Goal: Transaction & Acquisition: Subscribe to service/newsletter

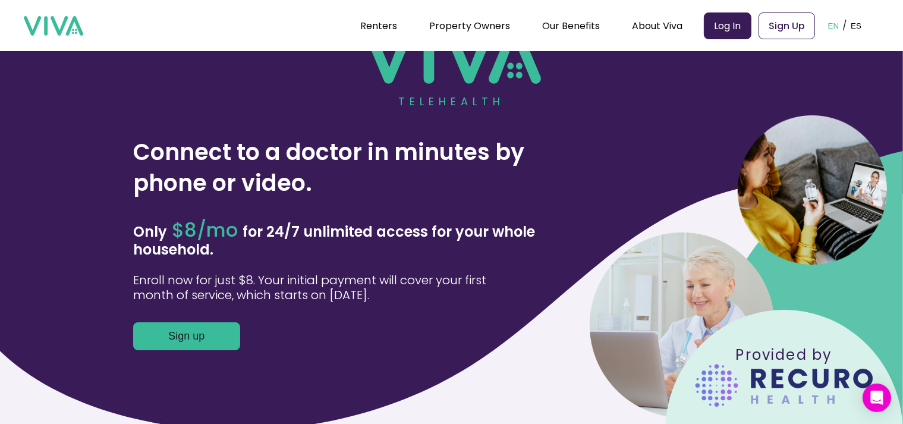
scroll to position [297, 0]
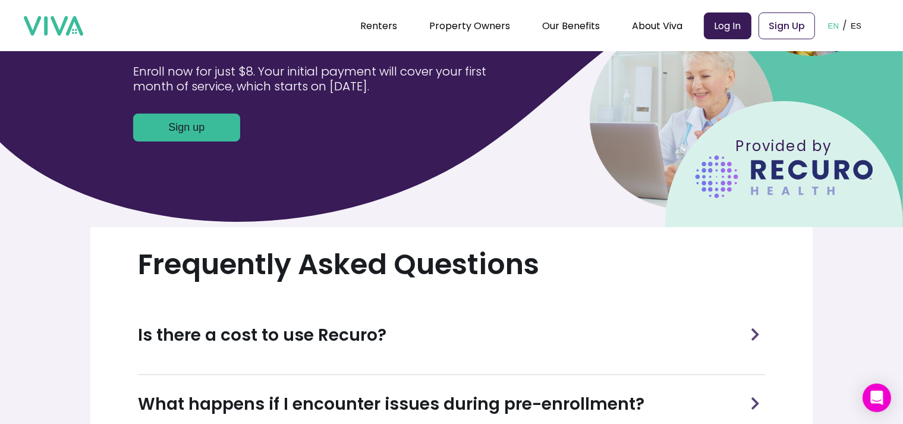
click at [186, 131] on button "Sign up" at bounding box center [186, 128] width 107 height 28
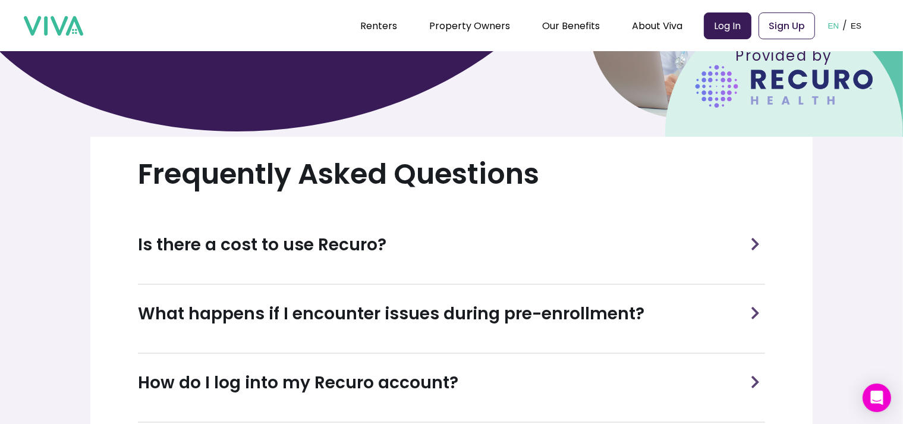
scroll to position [476, 0]
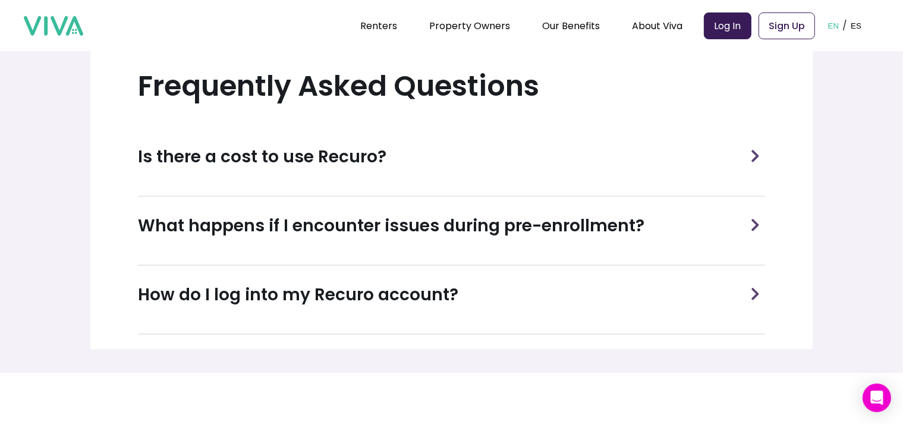
click at [460, 294] on div "How do I log into my Recuro account?" at bounding box center [451, 295] width 627 height 58
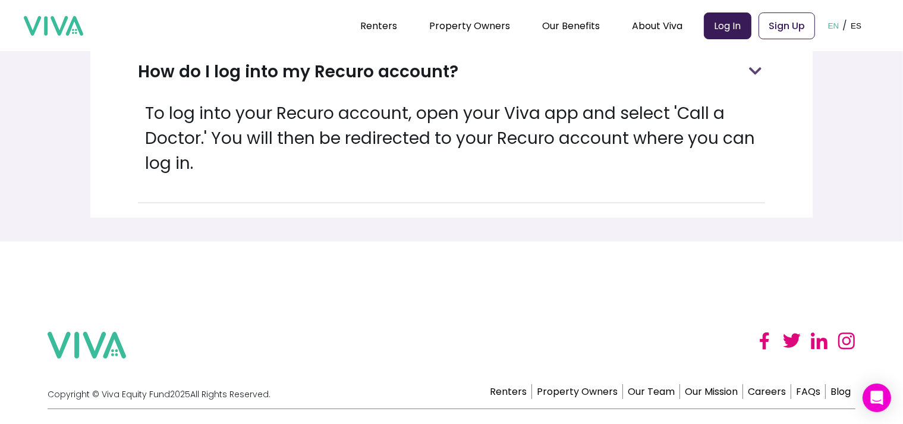
scroll to position [743, 0]
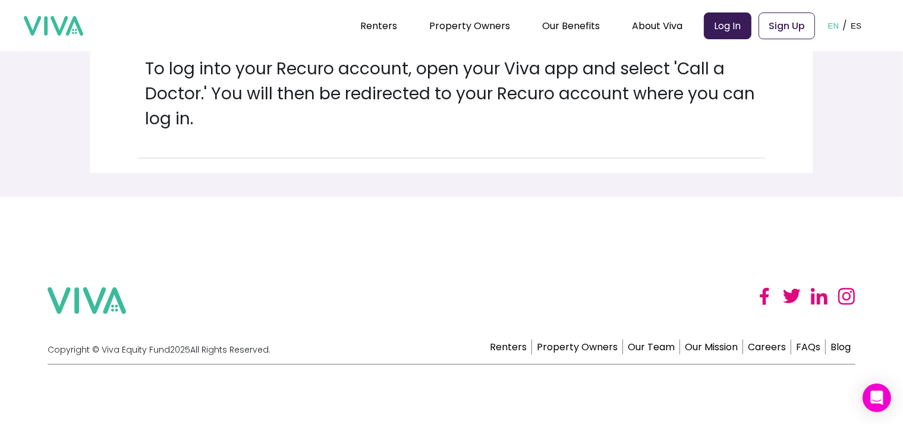
click at [68, 32] on img at bounding box center [53, 26] width 59 height 20
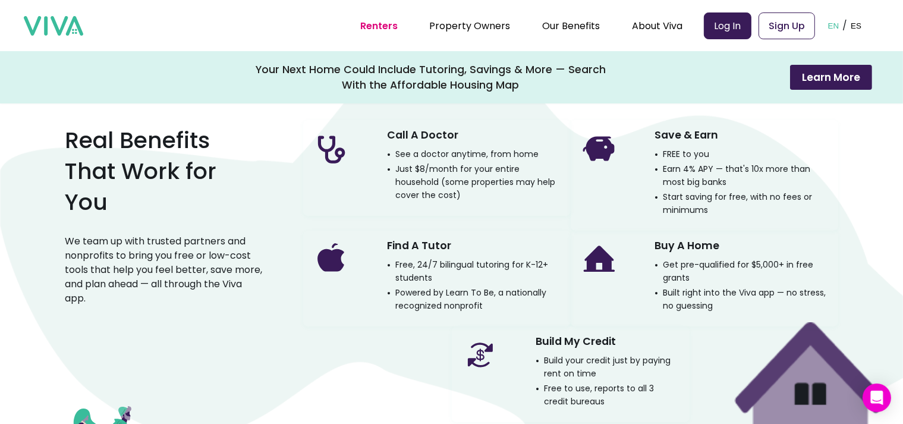
scroll to position [773, 0]
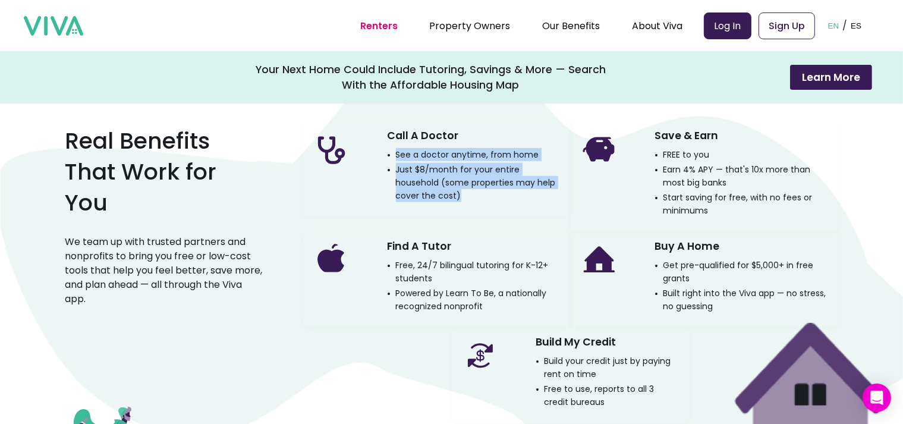
drag, startPoint x: 463, startPoint y: 318, endPoint x: 400, endPoint y: 277, distance: 75.1
click at [400, 202] on div "Call A Doctor See a doctor anytime, from home Just $8/month for your entire hou…" at bounding box center [475, 163] width 174 height 77
copy div "See a doctor anytime, from home Just $8/month for your entire household (some p…"
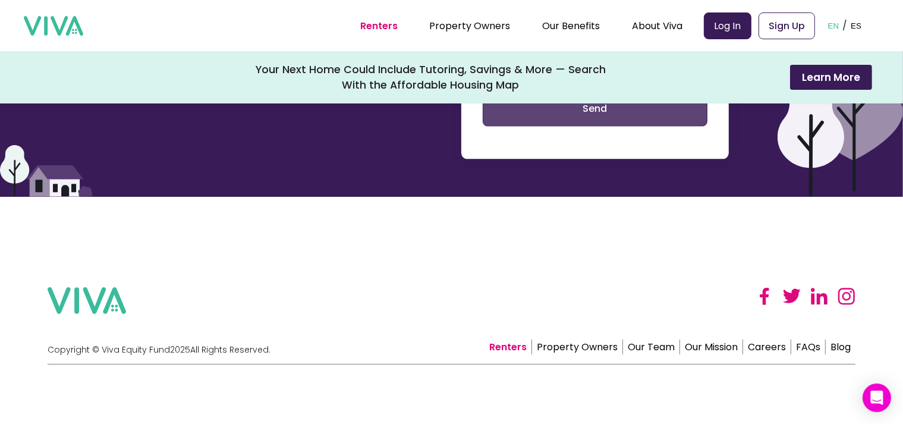
scroll to position [2893, 0]
click at [69, 26] on img at bounding box center [53, 26] width 59 height 20
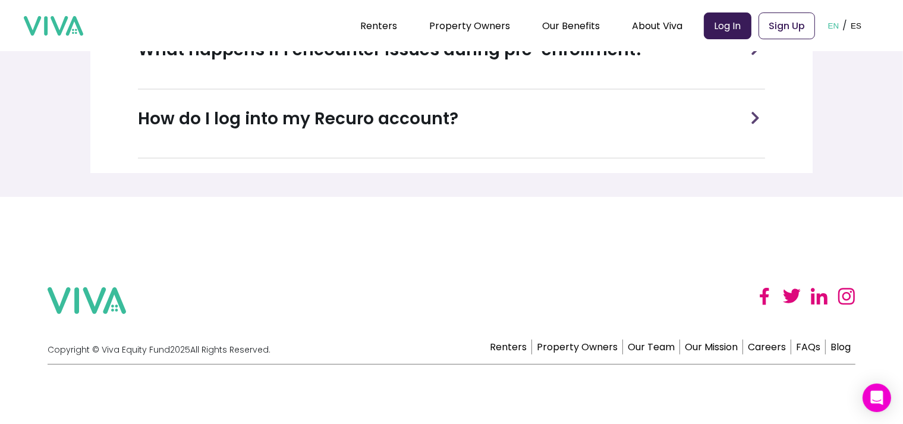
scroll to position [652, 0]
